Goal: Find specific page/section: Find specific page/section

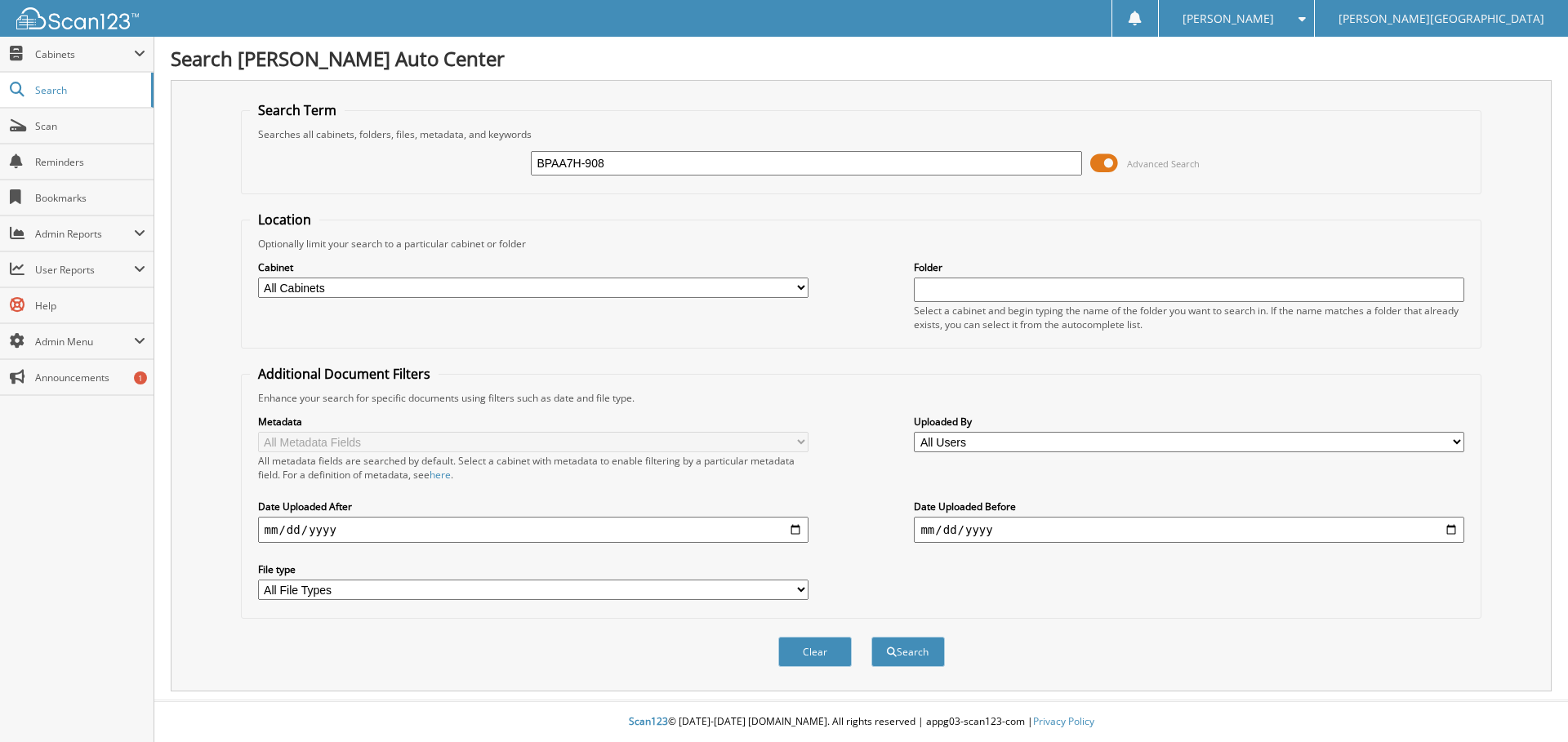
type input "BPAA7H-908"
click at [871, 637] on button "Search" at bounding box center [908, 651] width 74 height 30
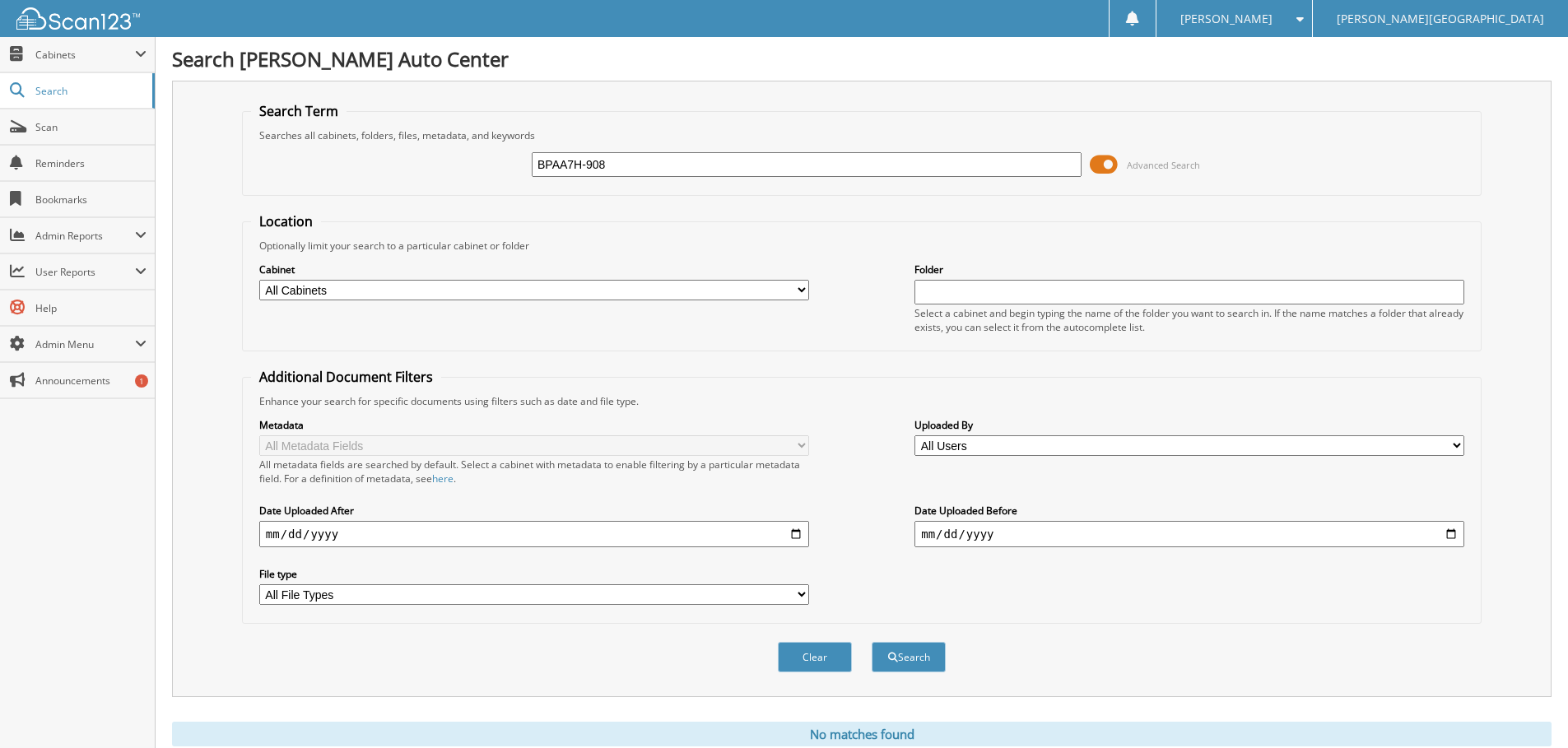
drag, startPoint x: 609, startPoint y: 162, endPoint x: 507, endPoint y: 158, distance: 102.1
click at [507, 158] on div "BPAA7H-908 Advanced Search" at bounding box center [861, 164] width 1222 height 44
type input "BPAA7HC-908"
click at [872, 642] on button "Search" at bounding box center [908, 656] width 74 height 30
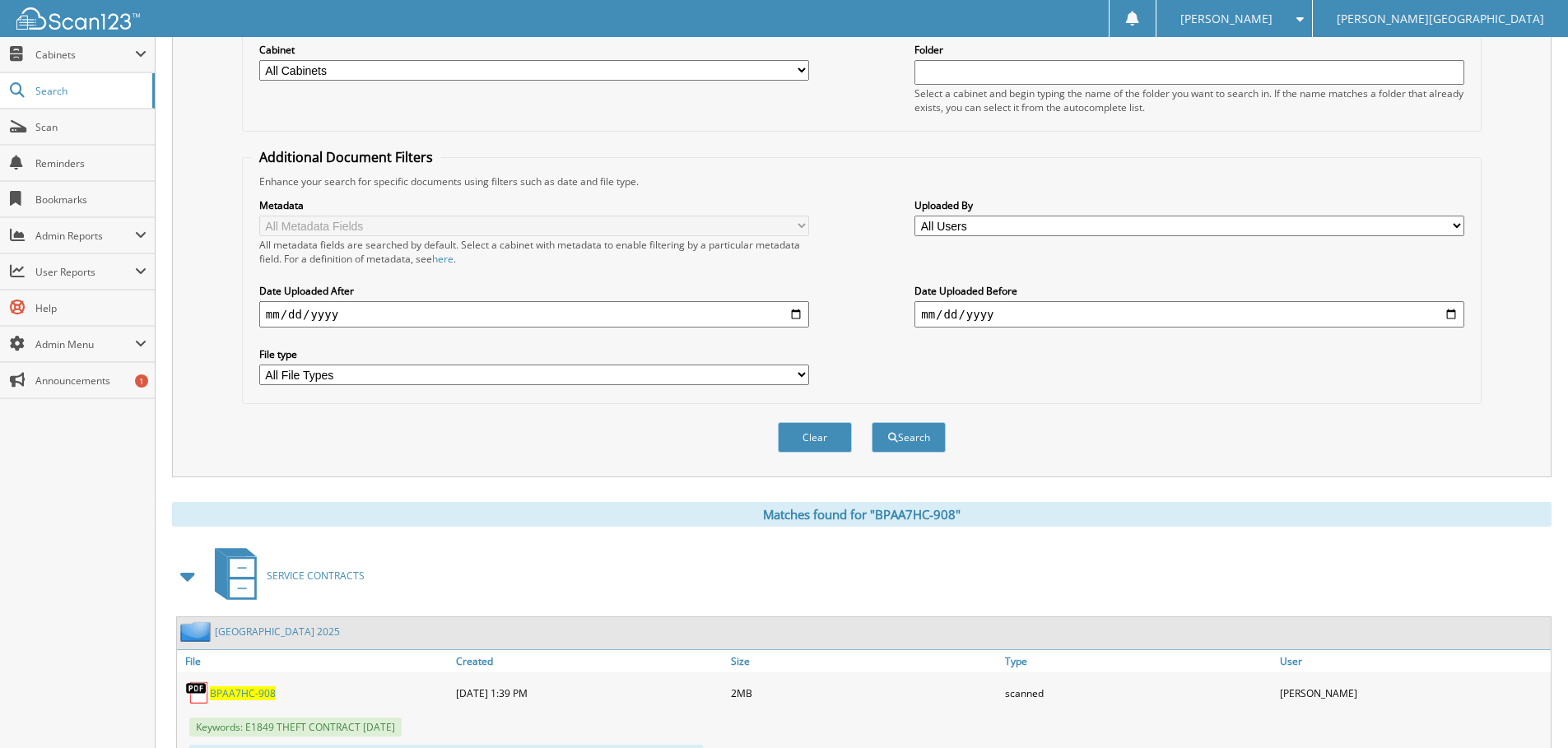
scroll to position [300, 0]
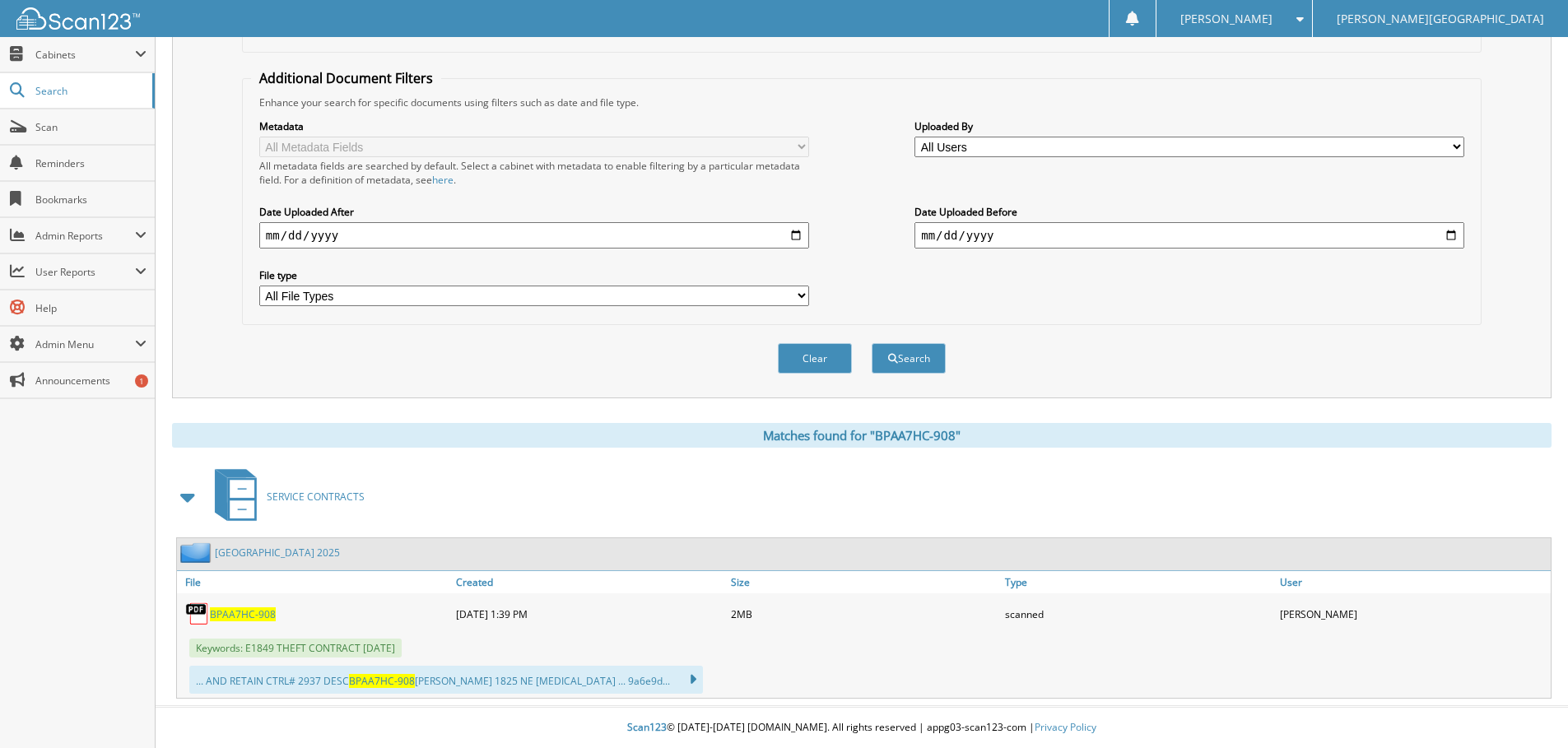
click at [239, 612] on span "BPAA7HC-908" at bounding box center [243, 614] width 66 height 14
